Goal: Task Accomplishment & Management: Manage account settings

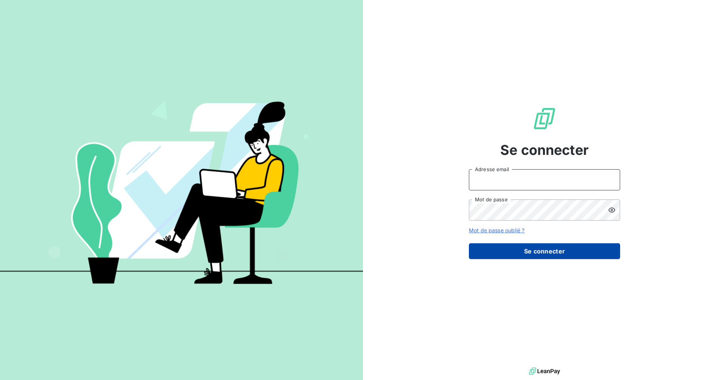
type input "[EMAIL_ADDRESS][DOMAIN_NAME]"
click at [252, 152] on button "Se connecter" at bounding box center [544, 252] width 151 height 16
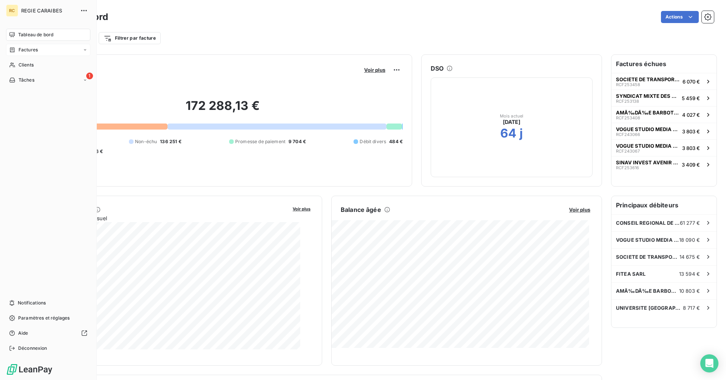
click at [33, 56] on div "Factures" at bounding box center [48, 50] width 84 height 12
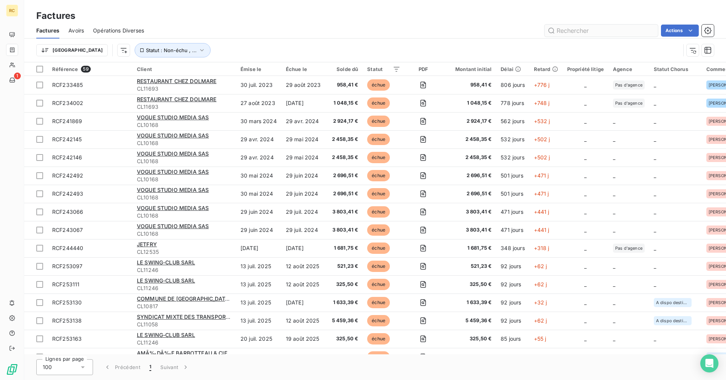
click at [252, 33] on input "text" at bounding box center [601, 31] width 113 height 12
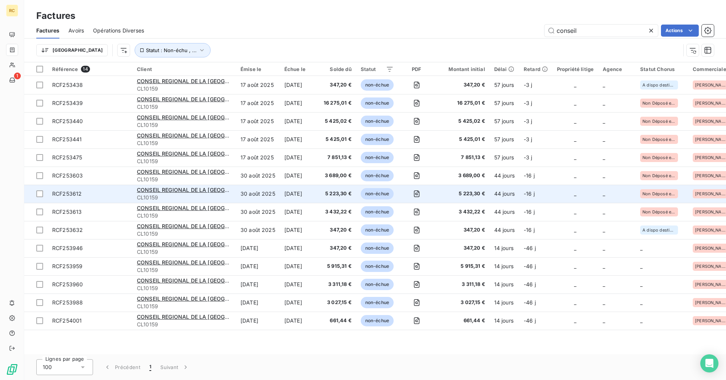
scroll to position [57, 0]
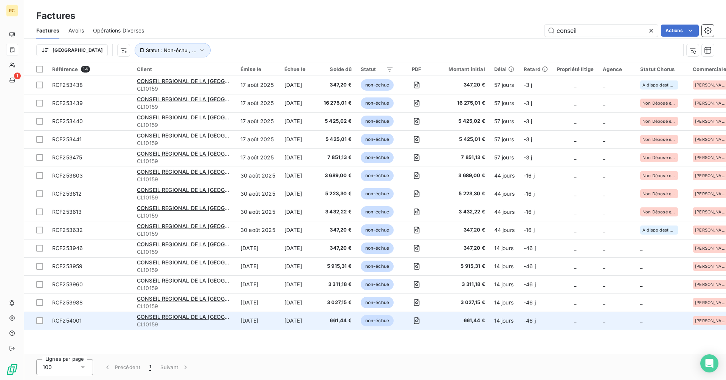
type input "conseil"
click at [182, 152] on div "CONSEIL REGIONAL DE LA [GEOGRAPHIC_DATA]" at bounding box center [184, 317] width 95 height 8
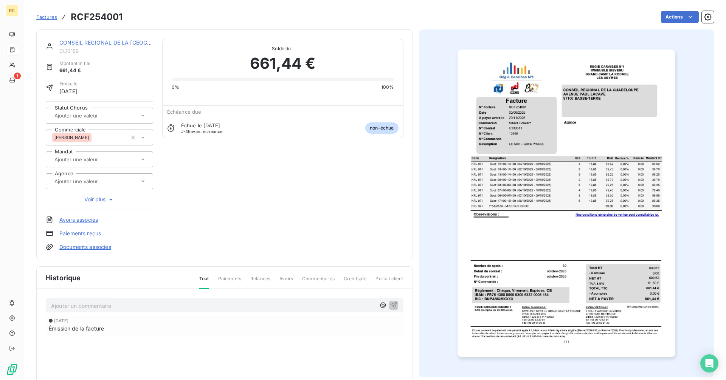
click at [57, 16] on link "Factures" at bounding box center [46, 17] width 21 height 8
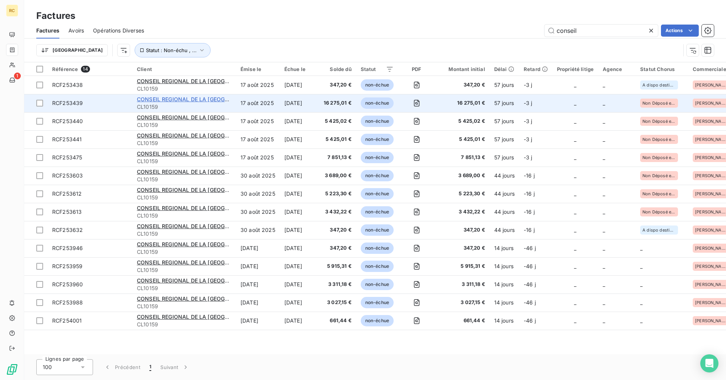
click at [177, 102] on span "CONSEIL REGIONAL DE LA [GEOGRAPHIC_DATA]" at bounding box center [200, 99] width 126 height 6
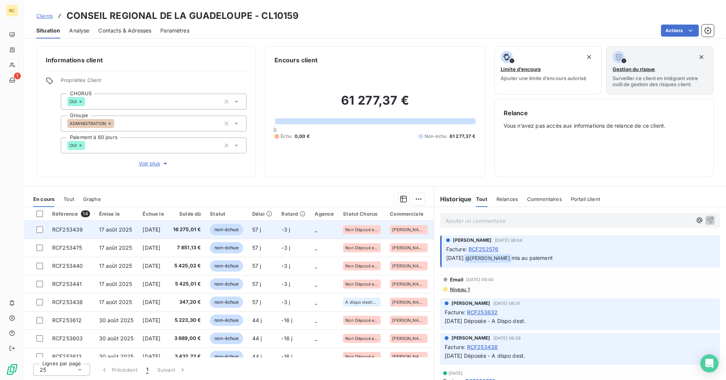
click at [167, 152] on td "[DATE]" at bounding box center [153, 230] width 30 height 18
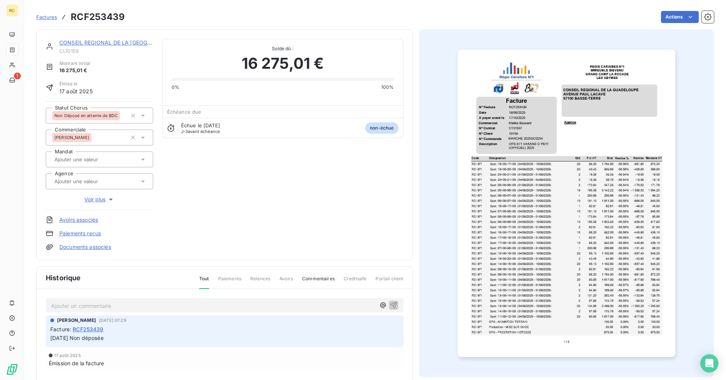
click at [252, 152] on img "button" at bounding box center [567, 204] width 218 height 308
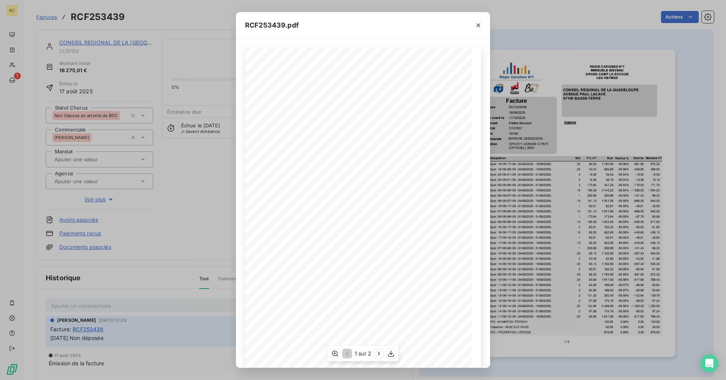
scroll to position [9, 0]
drag, startPoint x: 454, startPoint y: 286, endPoint x: 390, endPoint y: 352, distance: 92.0
click at [252, 152] on icon "button" at bounding box center [391, 354] width 8 height 8
click at [252, 25] on icon "button" at bounding box center [479, 26] width 8 height 8
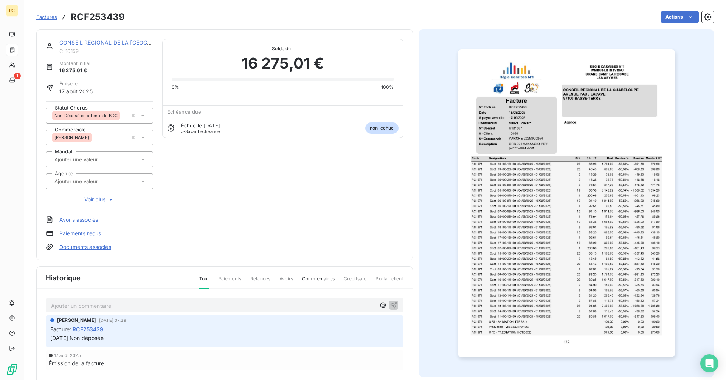
click at [55, 15] on link "Factures" at bounding box center [46, 17] width 21 height 8
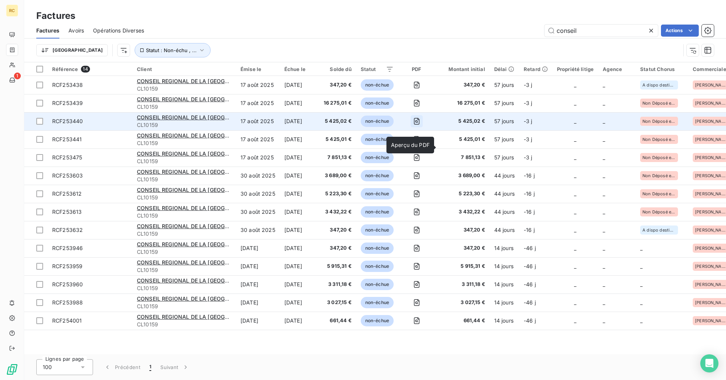
click at [252, 125] on icon "button" at bounding box center [417, 121] width 6 height 7
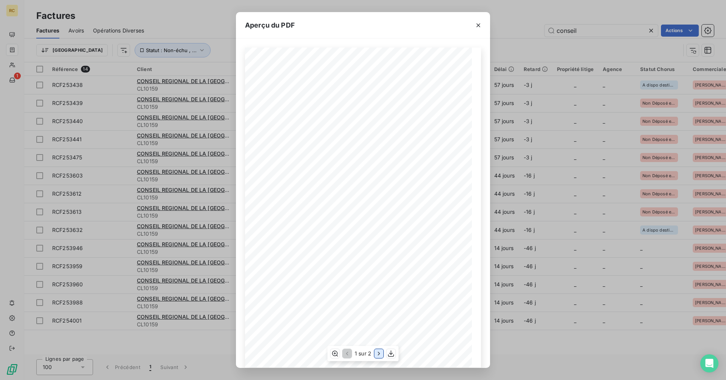
click at [252, 152] on icon "button" at bounding box center [379, 354] width 8 height 8
click at [252, 152] on icon "button" at bounding box center [392, 354] width 8 height 8
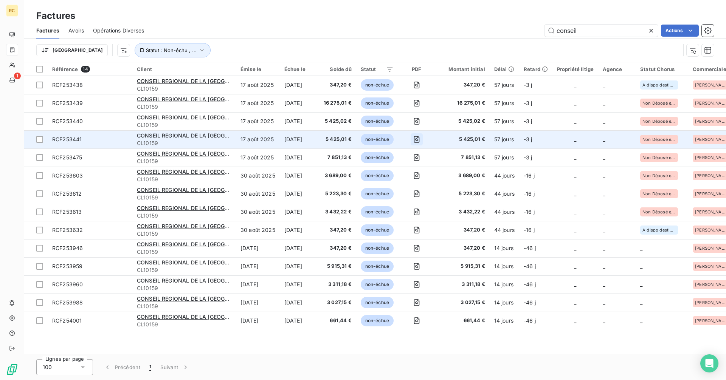
click at [252, 143] on icon "button" at bounding box center [417, 140] width 8 height 8
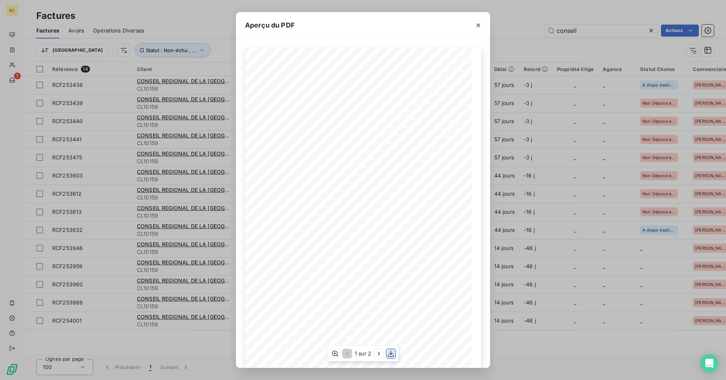
click at [252, 152] on icon "button" at bounding box center [391, 354] width 8 height 8
click at [252, 23] on icon "button" at bounding box center [479, 26] width 8 height 8
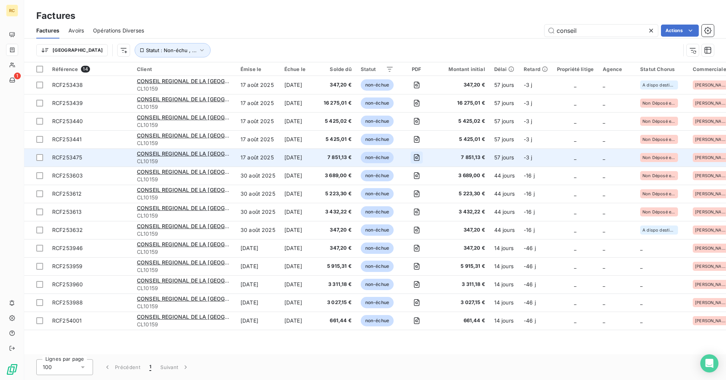
click at [252, 152] on icon "button" at bounding box center [416, 158] width 3 height 3
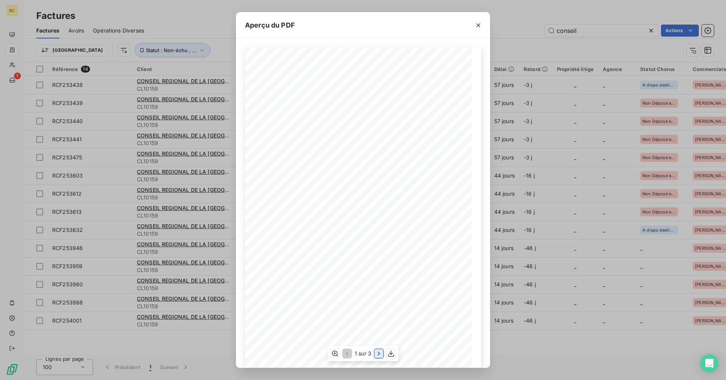
click at [252, 152] on icon "button" at bounding box center [379, 354] width 8 height 8
click at [252, 23] on icon "button" at bounding box center [479, 26] width 8 height 8
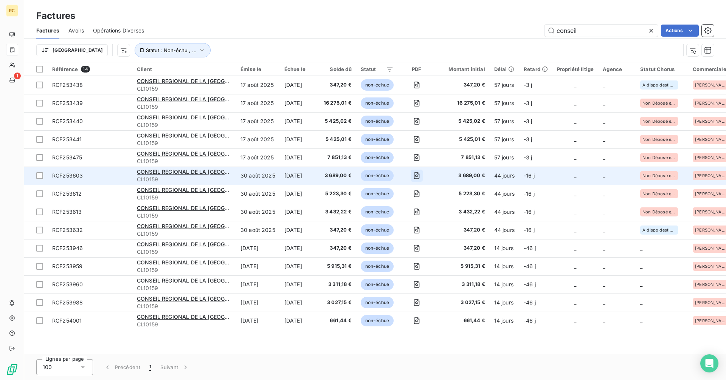
click at [252, 152] on icon "button" at bounding box center [417, 176] width 8 height 8
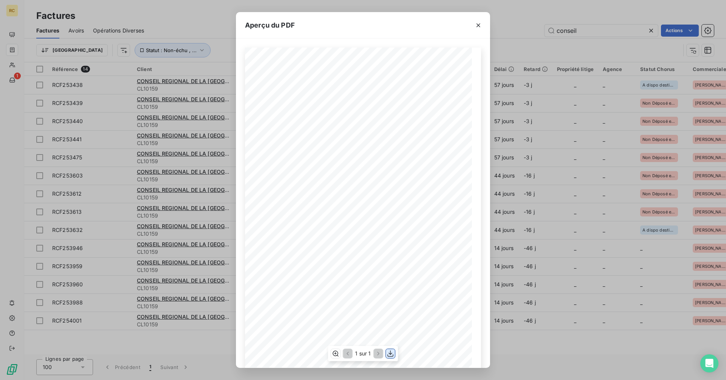
click at [252, 152] on icon "button" at bounding box center [391, 354] width 6 height 6
click at [252, 22] on icon "button" at bounding box center [479, 26] width 8 height 8
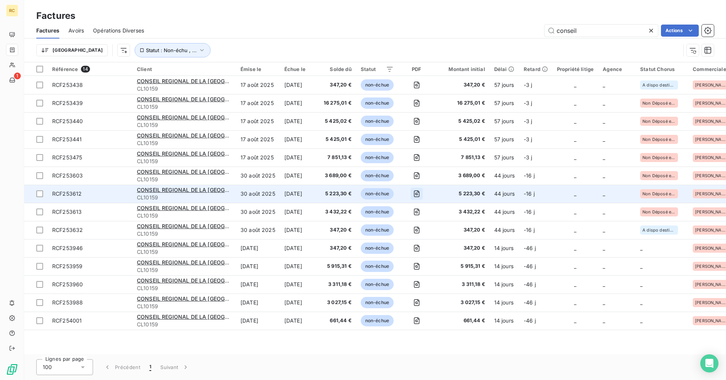
click at [252, 152] on icon "button" at bounding box center [417, 194] width 8 height 8
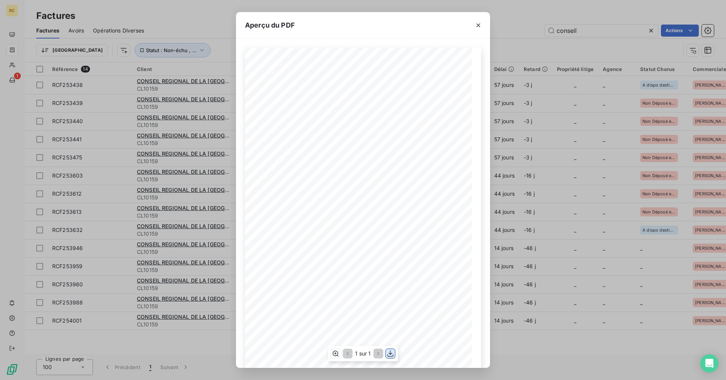
click at [252, 152] on icon "button" at bounding box center [391, 354] width 8 height 8
click at [252, 23] on icon "button" at bounding box center [479, 26] width 8 height 8
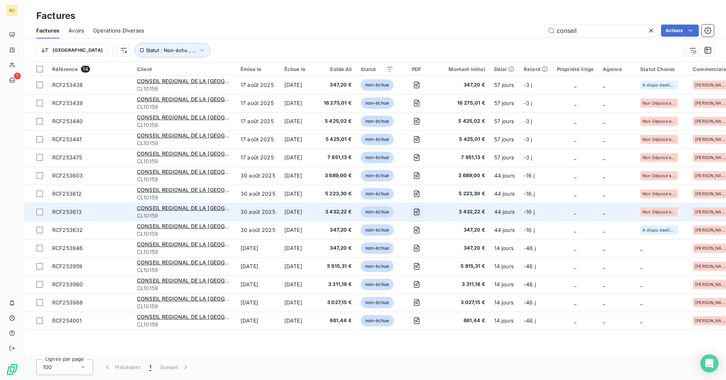
click at [252, 152] on icon "button" at bounding box center [417, 212] width 8 height 8
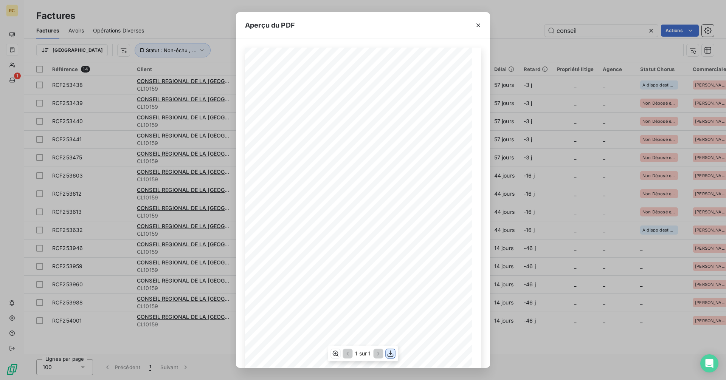
click at [252, 152] on icon "button" at bounding box center [391, 354] width 8 height 8
click at [252, 23] on icon "button" at bounding box center [479, 26] width 8 height 8
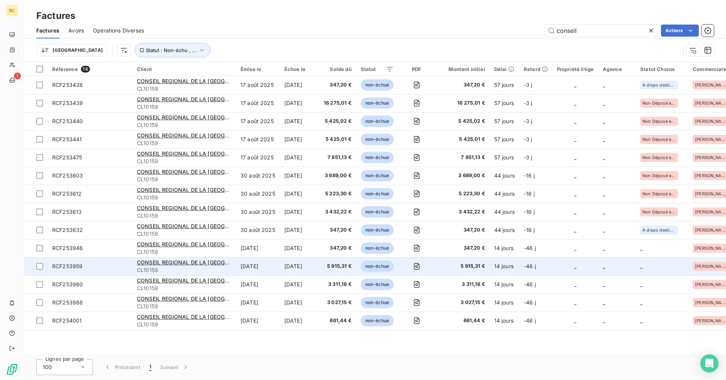
click at [252, 152] on span "non-échue" at bounding box center [377, 266] width 33 height 11
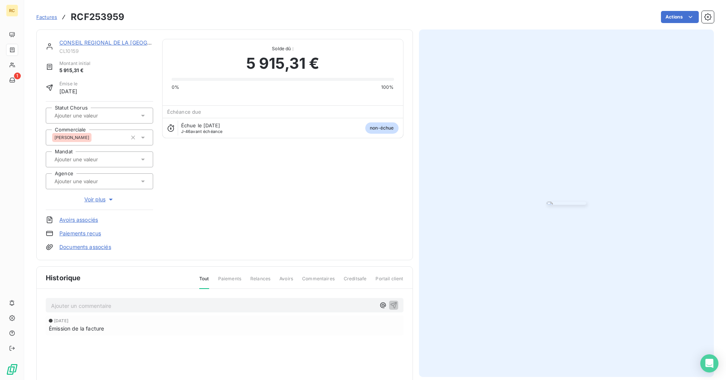
click at [57, 18] on span "Factures" at bounding box center [46, 17] width 21 height 6
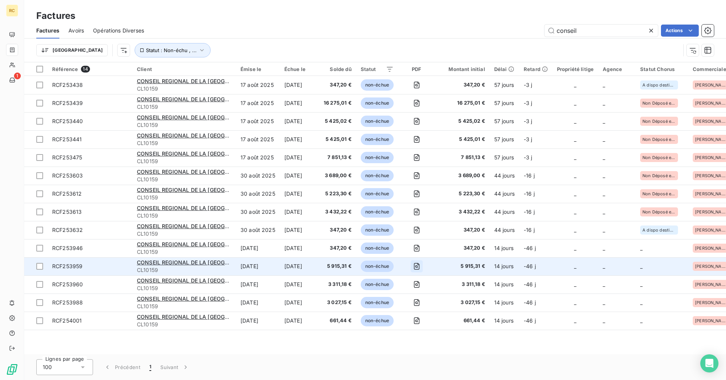
click at [252, 152] on icon "button" at bounding box center [417, 267] width 8 height 8
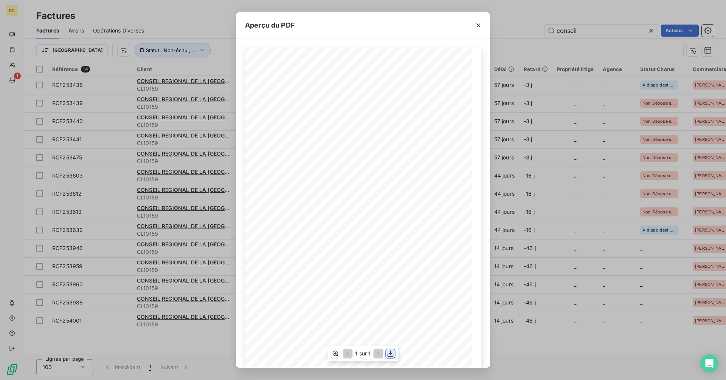
click at [252, 152] on icon "button" at bounding box center [391, 354] width 8 height 8
drag, startPoint x: 510, startPoint y: 20, endPoint x: 507, endPoint y: 24, distance: 4.8
click at [252, 22] on icon "button" at bounding box center [479, 26] width 8 height 8
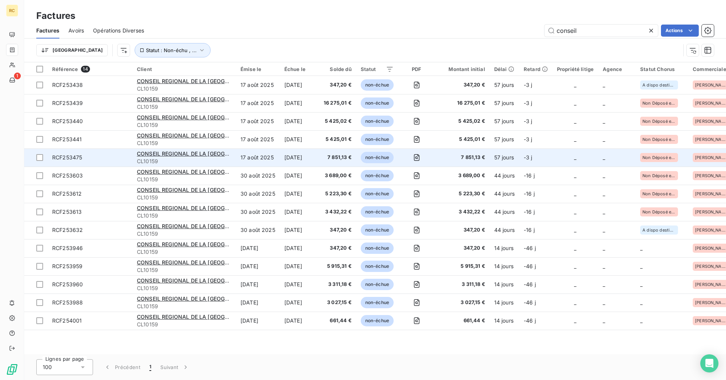
scroll to position [57, 0]
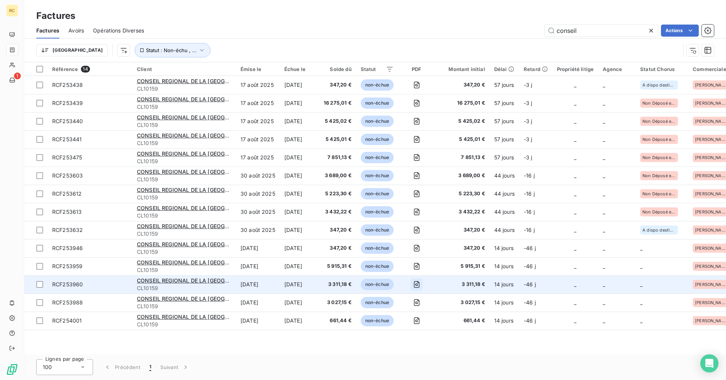
click at [252, 152] on icon "button" at bounding box center [417, 284] width 6 height 7
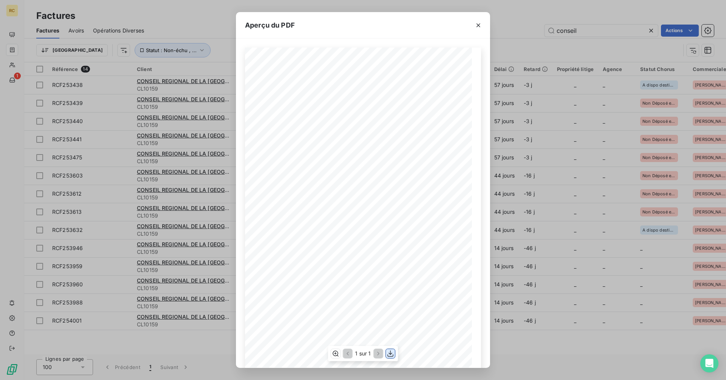
click at [252, 152] on icon "button" at bounding box center [391, 354] width 8 height 8
click at [252, 20] on button "button" at bounding box center [478, 25] width 12 height 12
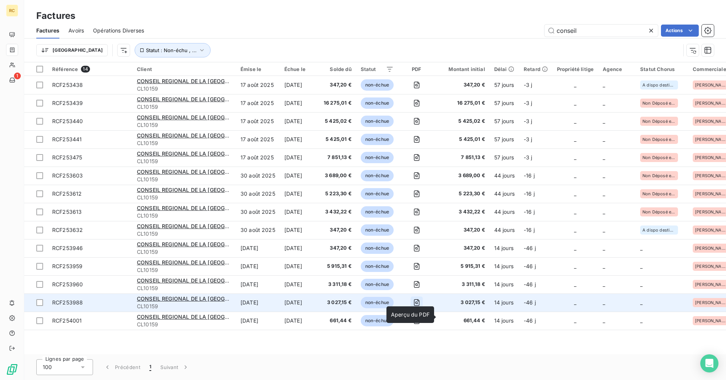
click at [252, 152] on icon "button" at bounding box center [417, 303] width 8 height 8
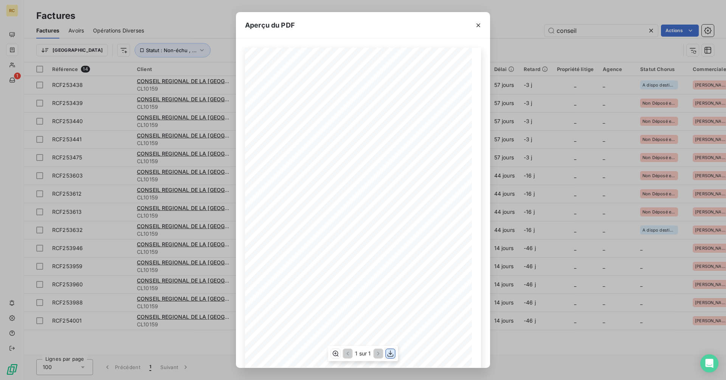
click at [252, 152] on icon "button" at bounding box center [391, 354] width 8 height 8
drag, startPoint x: 509, startPoint y: 23, endPoint x: 506, endPoint y: 26, distance: 4.8
click at [252, 23] on icon "button" at bounding box center [479, 26] width 8 height 8
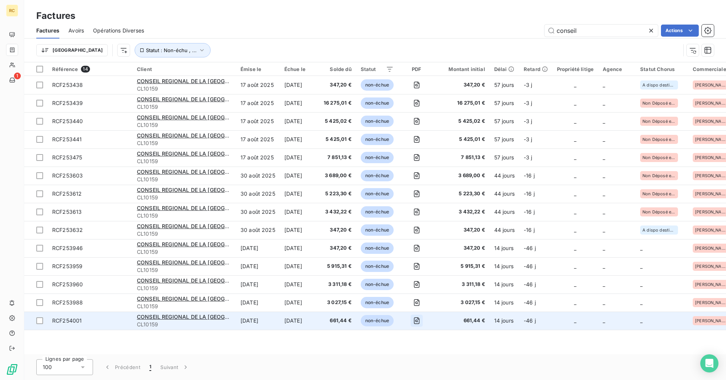
click at [252, 152] on icon "button" at bounding box center [417, 321] width 8 height 8
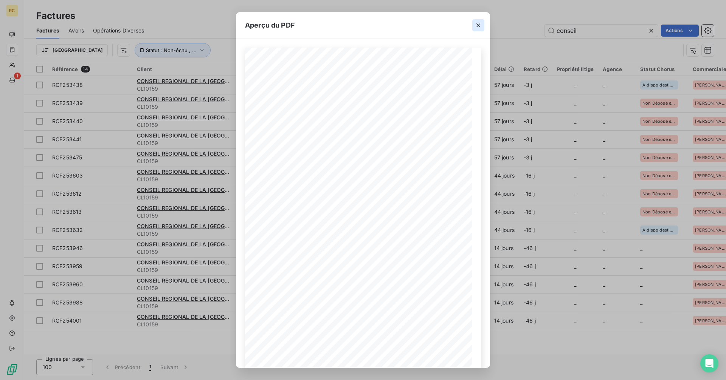
click at [252, 26] on icon "button" at bounding box center [479, 26] width 8 height 8
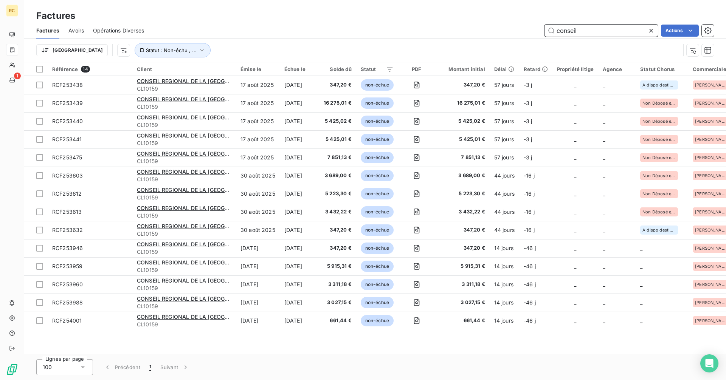
click at [252, 36] on input "conseil" at bounding box center [601, 31] width 113 height 12
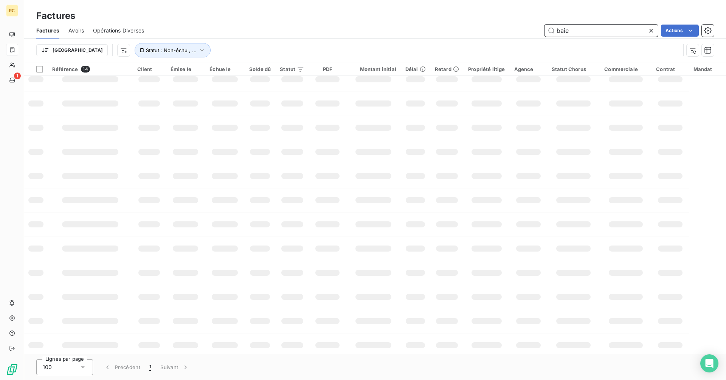
scroll to position [0, 0]
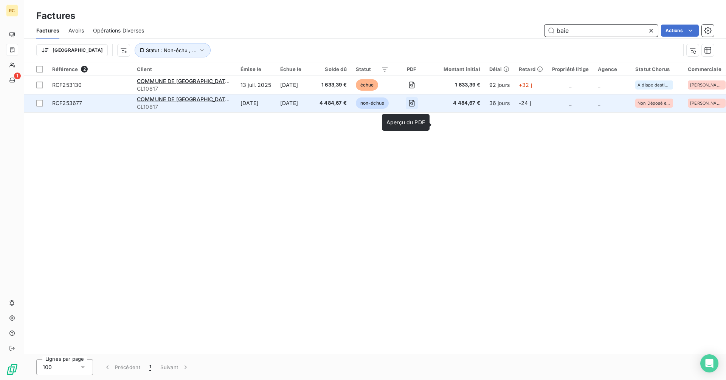
type input "baie"
click at [252, 107] on icon "button" at bounding box center [412, 103] width 8 height 8
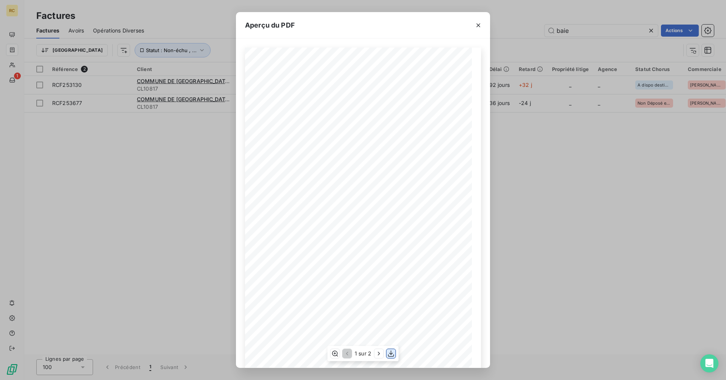
click at [252, 152] on icon "button" at bounding box center [391, 354] width 6 height 6
